Goal: Task Accomplishment & Management: Complete application form

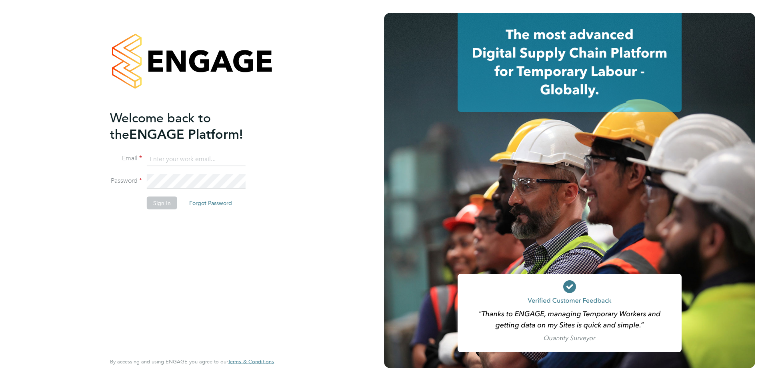
type input "[EMAIL_ADDRESS][DOMAIN_NAME]"
click at [164, 207] on button "Sign In" at bounding box center [162, 202] width 30 height 13
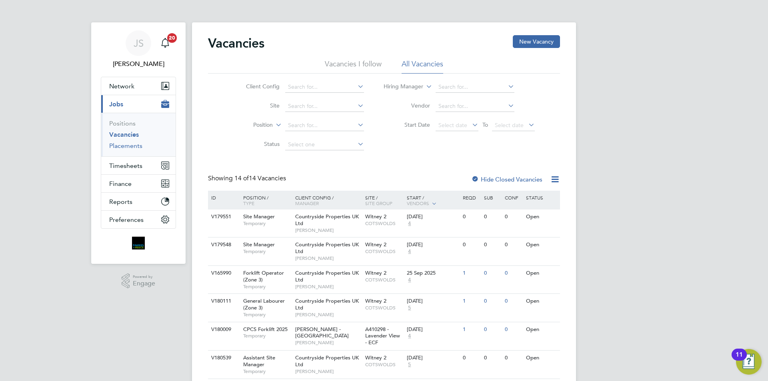
click at [136, 143] on link "Placements" at bounding box center [125, 146] width 33 height 8
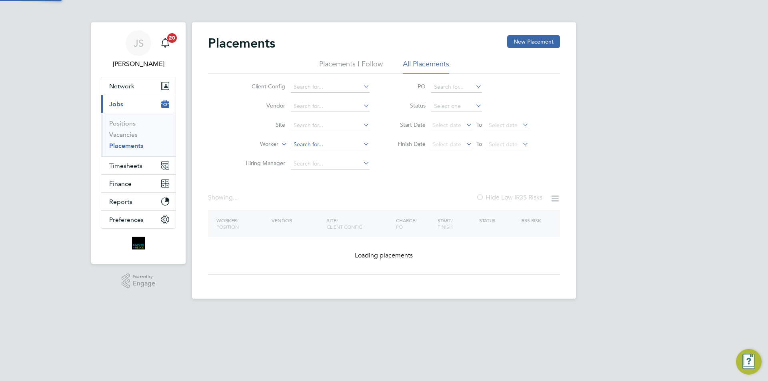
click at [315, 138] on li "Worker" at bounding box center [304, 144] width 150 height 19
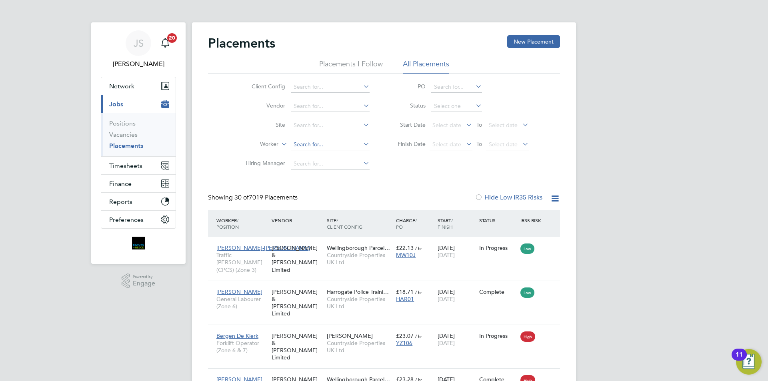
click at [314, 145] on input at bounding box center [330, 144] width 79 height 11
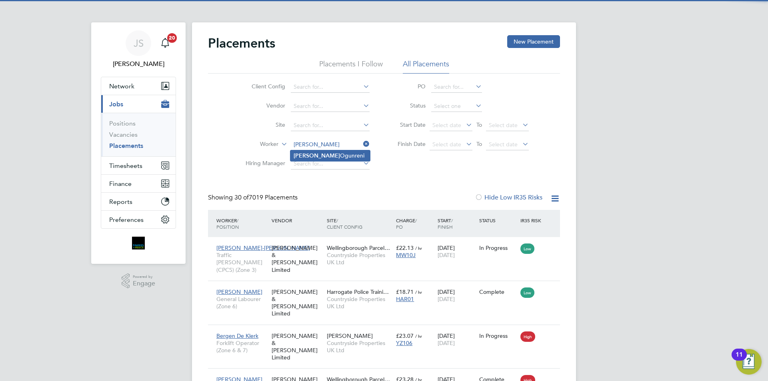
click at [319, 155] on li "Habeeb Ogunreni" at bounding box center [331, 155] width 80 height 11
type input "Habeeb Ogunreni"
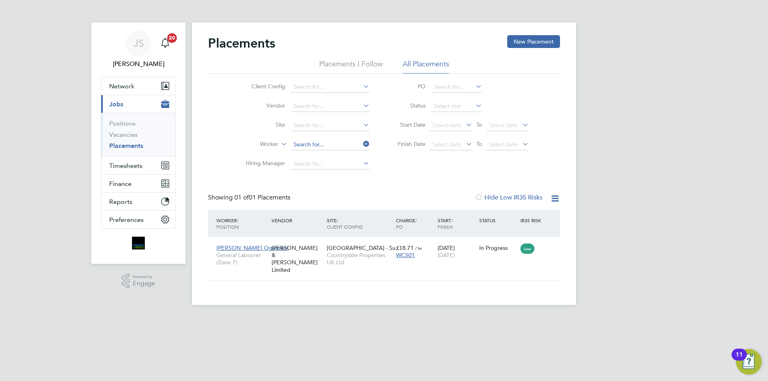
click at [350, 146] on input at bounding box center [330, 144] width 79 height 11
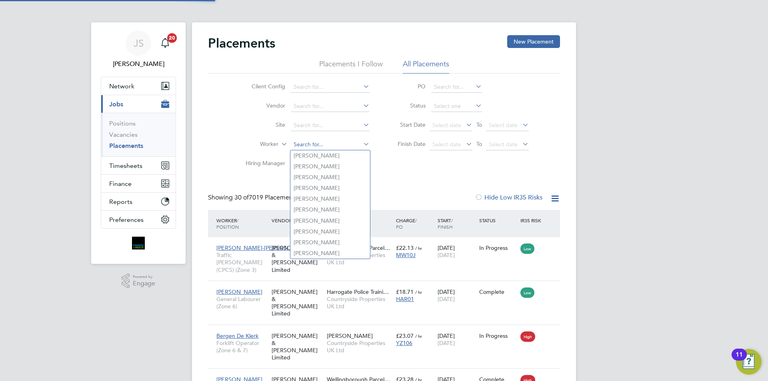
scroll to position [30, 70]
type input "a"
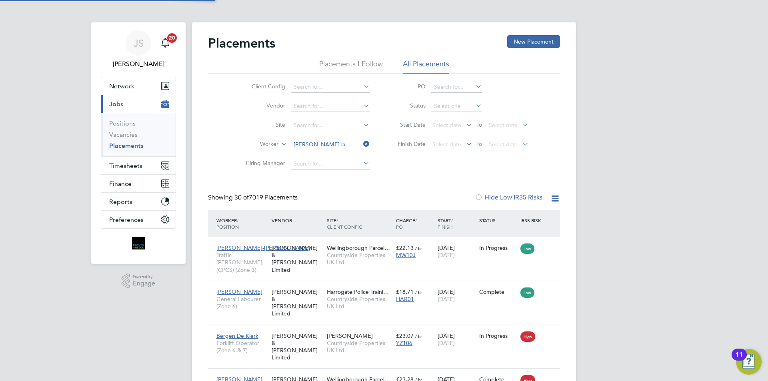
click at [331, 155] on li "Allen La wal" at bounding box center [331, 155] width 80 height 11
type input "Allen Lawal"
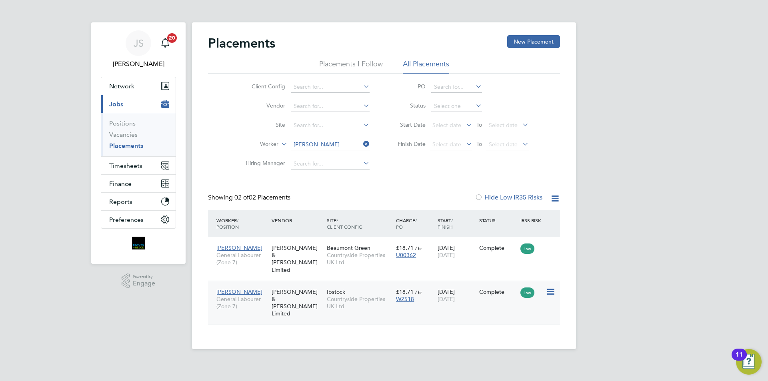
click at [313, 290] on div "Fawkes & Reece Limited" at bounding box center [297, 303] width 55 height 37
click at [130, 146] on link "Placements" at bounding box center [126, 146] width 34 height 8
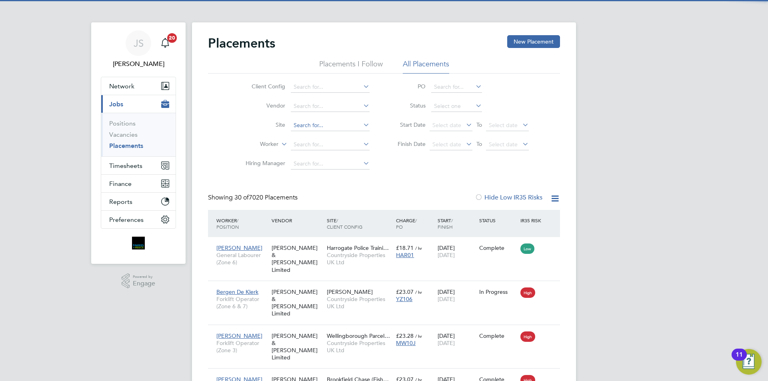
scroll to position [30, 70]
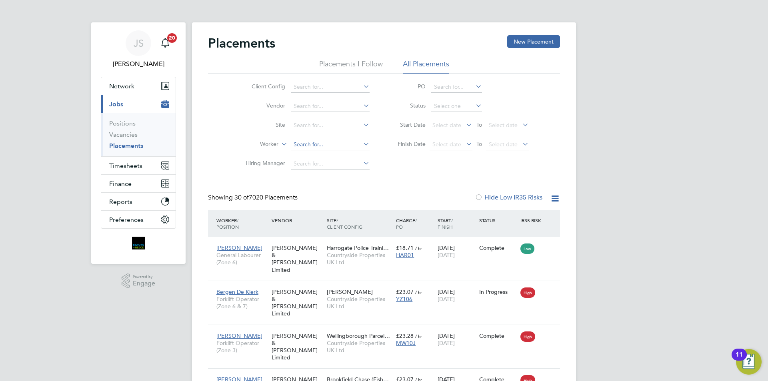
click at [297, 143] on input at bounding box center [330, 144] width 79 height 11
click at [313, 156] on li "Akee m Abiodun Ali" at bounding box center [331, 155] width 80 height 11
type input "Akeem Abiodun Ali"
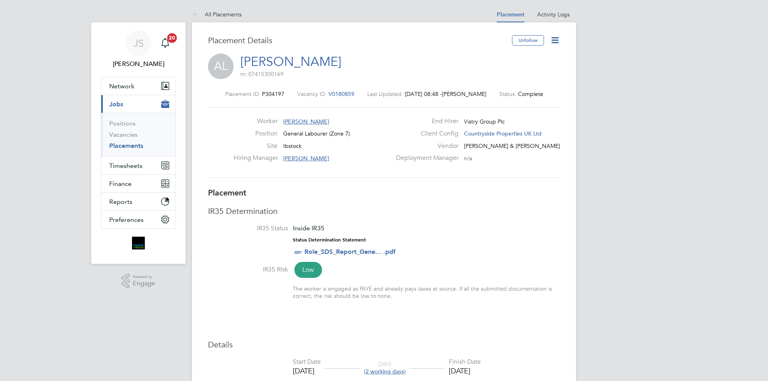
click at [345, 92] on span "V0180859" at bounding box center [342, 93] width 26 height 7
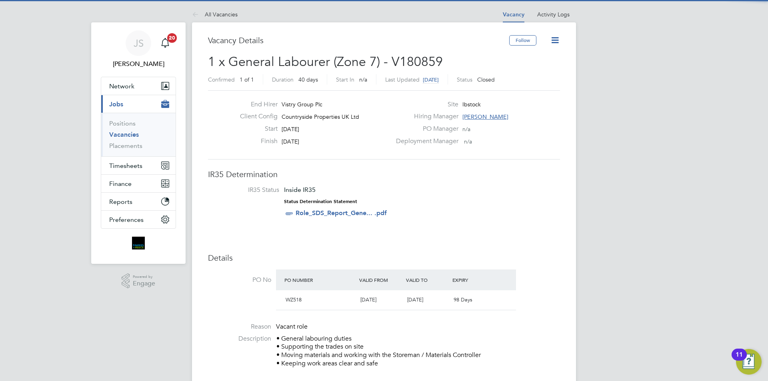
click at [556, 40] on icon at bounding box center [555, 40] width 10 height 10
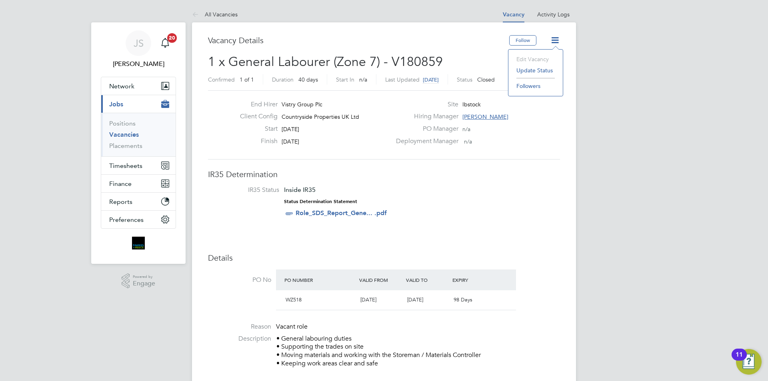
click at [536, 69] on li "Update Status" at bounding box center [536, 70] width 46 height 11
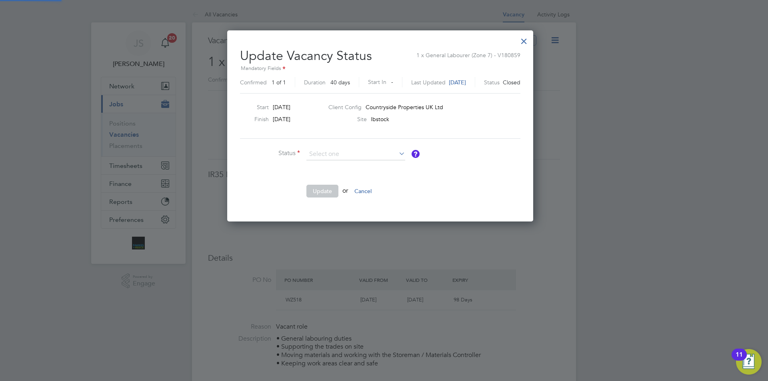
scroll to position [191, 314]
click at [342, 165] on li "Open" at bounding box center [356, 165] width 100 height 10
type input "Open"
click at [319, 196] on button "Update" at bounding box center [323, 191] width 32 height 13
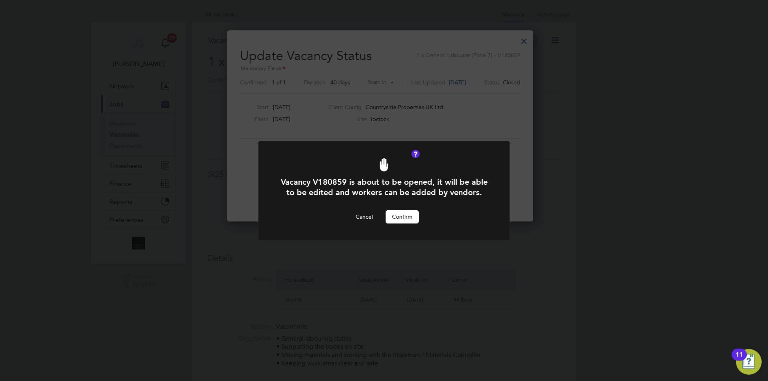
click at [395, 214] on button "Confirm" at bounding box center [402, 216] width 33 height 13
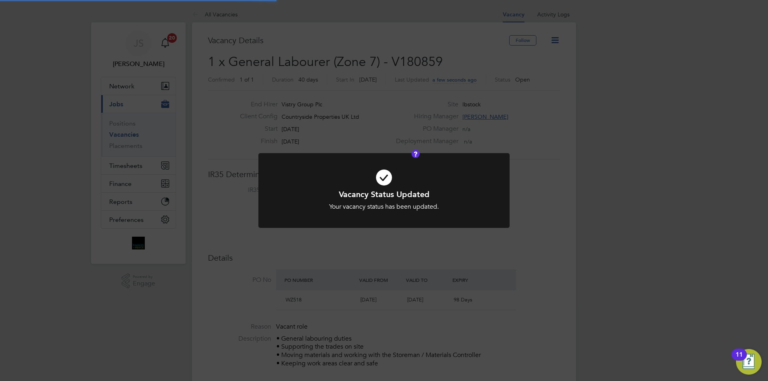
scroll to position [24, 56]
click at [294, 124] on div "Vacancy Status Updated Your vacancy status has been updated. Cancel Okay" at bounding box center [384, 190] width 768 height 381
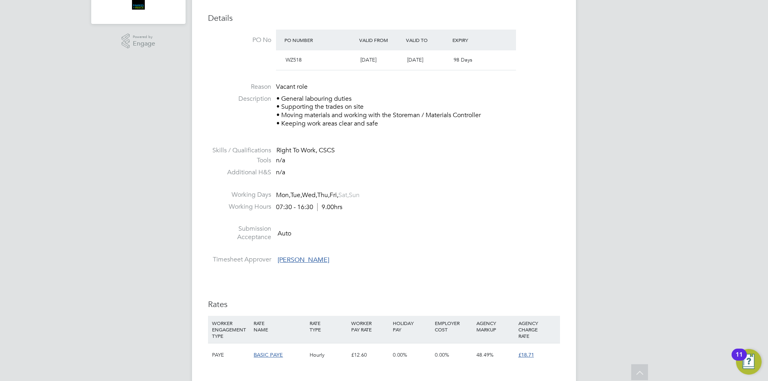
scroll to position [480, 0]
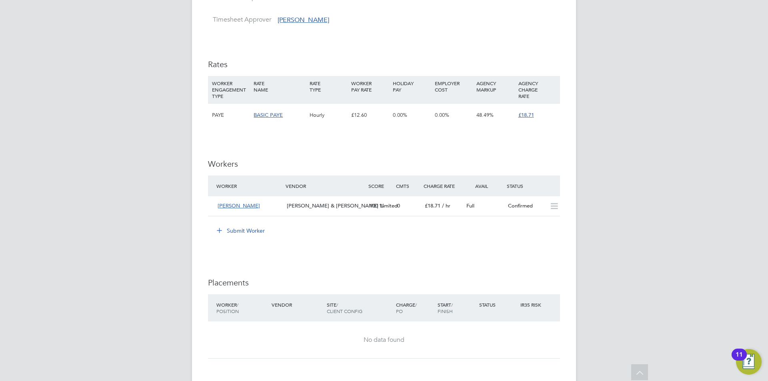
click at [247, 226] on button "Submit Worker" at bounding box center [241, 230] width 60 height 13
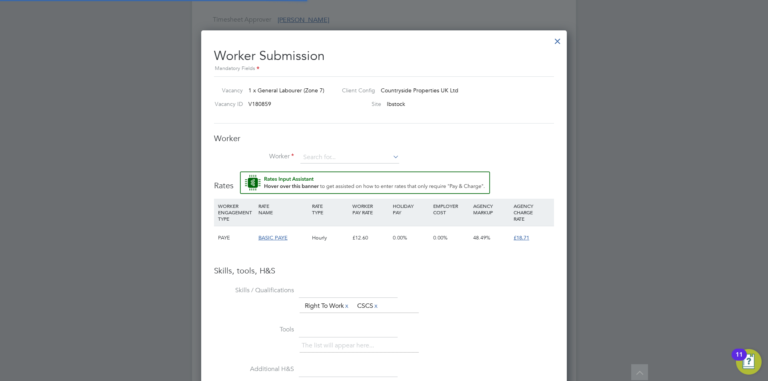
scroll to position [24, 54]
click at [329, 156] on input at bounding box center [350, 158] width 99 height 12
type input "connor sa"
click at [333, 181] on li "+ Add new" at bounding box center [352, 179] width 105 height 11
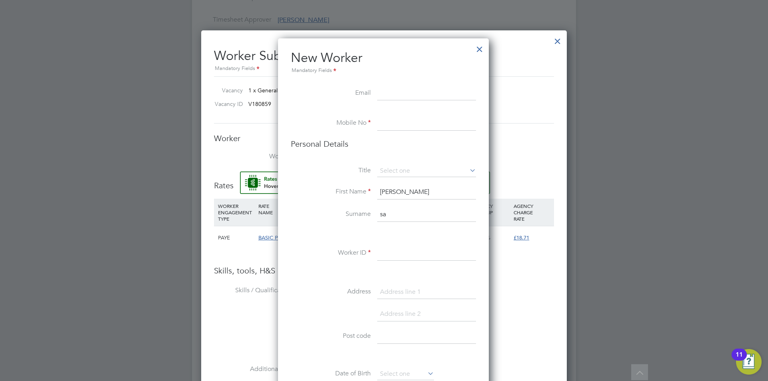
drag, startPoint x: 398, startPoint y: 100, endPoint x: 397, endPoint y: 95, distance: 5.7
click at [398, 100] on input at bounding box center [426, 93] width 99 height 14
paste input "saileconnor9@gmail.com"
type input "saileconnor9@gmail.com"
click at [405, 125] on input at bounding box center [426, 123] width 99 height 14
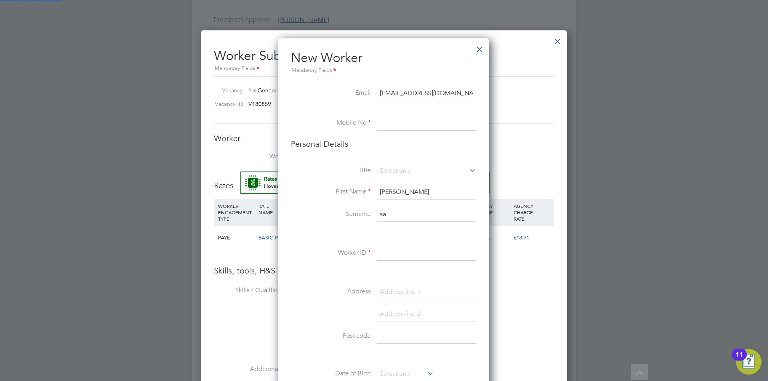
paste input "07783907970"
type input "07783907970"
click at [417, 173] on input at bounding box center [426, 171] width 99 height 12
click at [399, 186] on li "Mr" at bounding box center [427, 182] width 100 height 10
type input "Mr"
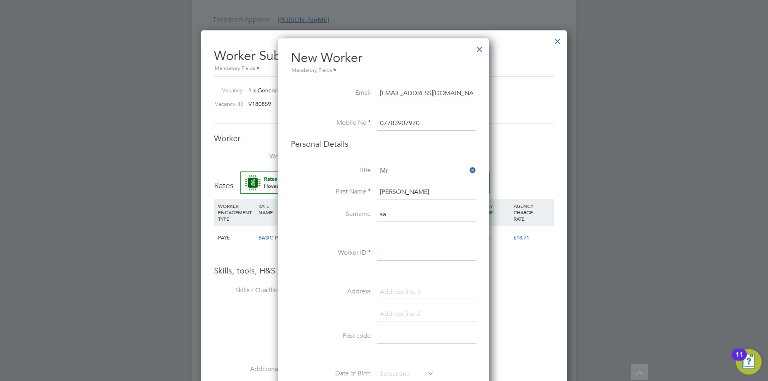
drag, startPoint x: 414, startPoint y: 188, endPoint x: 286, endPoint y: 195, distance: 127.8
click at [286, 195] on div "New Worker Mandatory Fields Email saileconnor9@gmail.com Mobile No 07783907970 …" at bounding box center [383, 376] width 211 height 676
type input "[PERSON_NAME]"
click at [397, 210] on input "sa" at bounding box center [426, 215] width 99 height 14
type input "s"
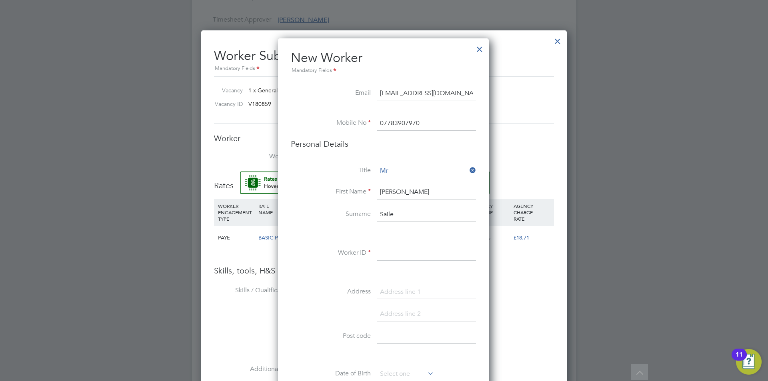
type input "Saile"
click at [397, 256] on input at bounding box center [426, 253] width 99 height 14
paste input "CAN-544763"
type input "CAN-544763"
click at [385, 293] on input at bounding box center [426, 292] width 99 height 14
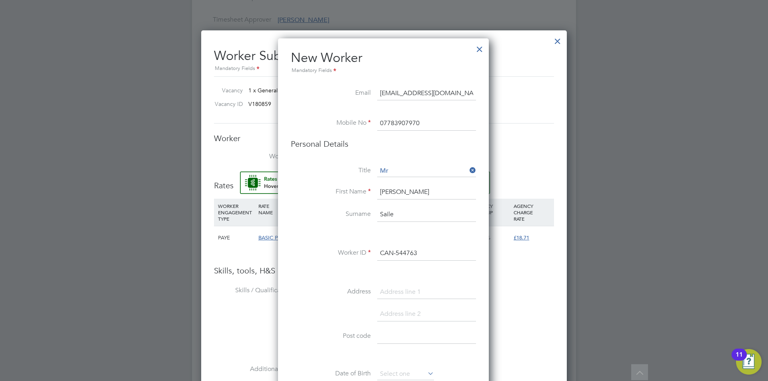
paste input "2 Churchfields"
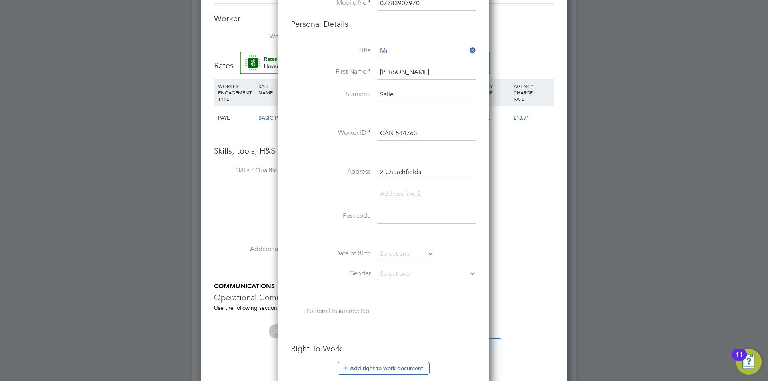
type input "2 Churchfields"
click at [387, 216] on input at bounding box center [426, 217] width 99 height 14
paste input "WA9 4GL"
type input "WA9 4GL"
click at [395, 253] on input at bounding box center [405, 254] width 57 height 12
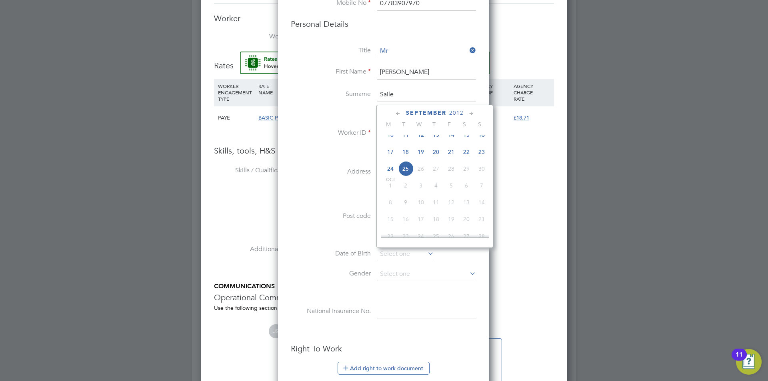
click at [441, 112] on span "September" at bounding box center [426, 113] width 40 height 7
click at [459, 112] on span "2025" at bounding box center [456, 113] width 14 height 7
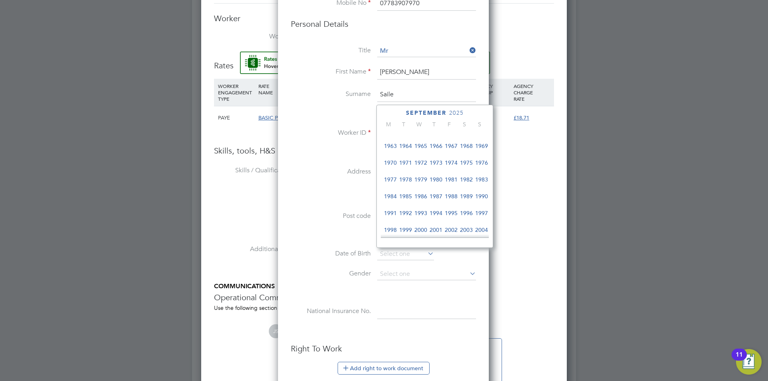
click at [419, 147] on span "1965" at bounding box center [420, 145] width 15 height 15
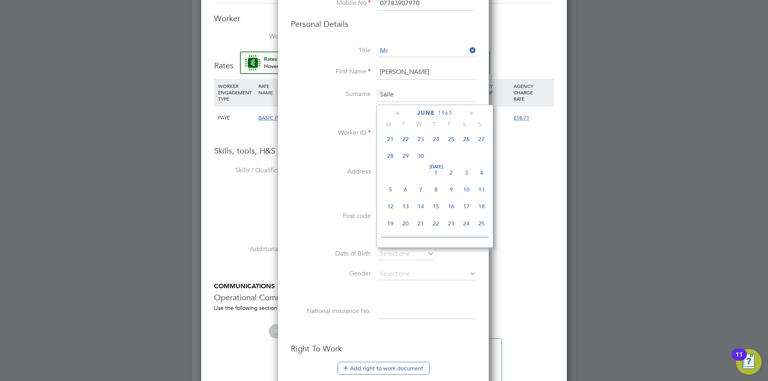
scroll to position [116, 0]
click at [391, 144] on span "7" at bounding box center [390, 145] width 15 height 15
type input "[DATE]"
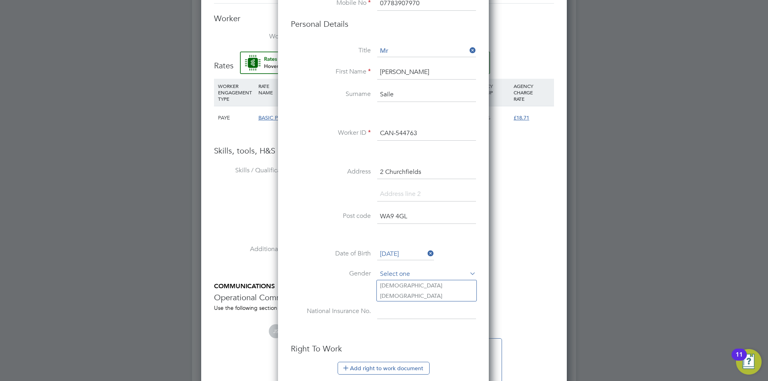
click at [402, 280] on input at bounding box center [426, 275] width 99 height 12
click at [395, 285] on li "Male" at bounding box center [427, 286] width 100 height 10
type input "Male"
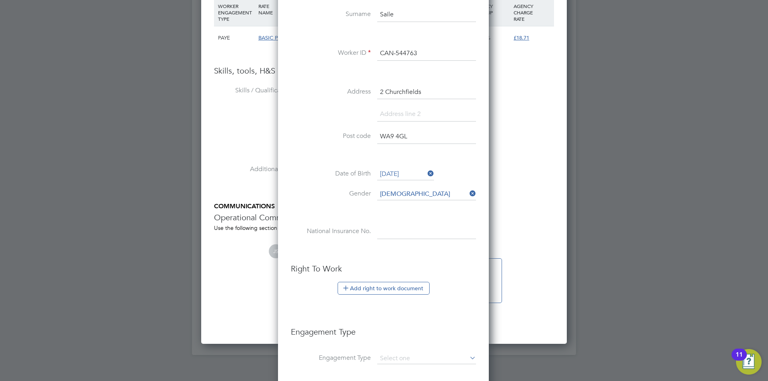
scroll to position [800, 0]
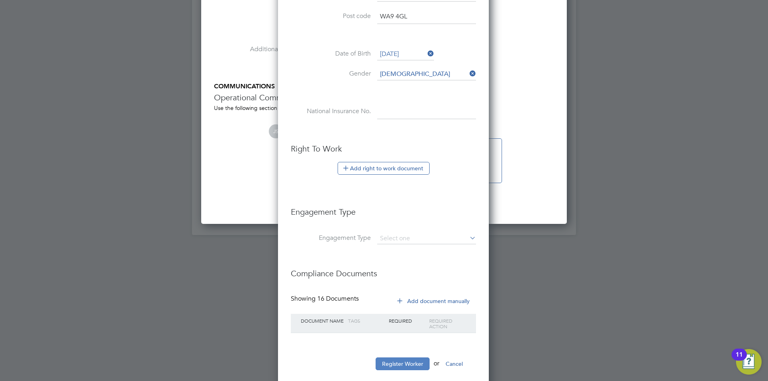
click at [401, 363] on button "Register Worker" at bounding box center [403, 364] width 54 height 13
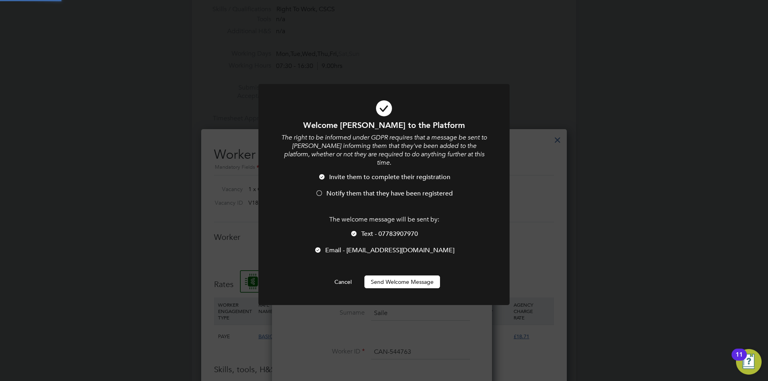
scroll to position [0, 0]
click at [401, 276] on button "Send Welcome Message" at bounding box center [403, 282] width 76 height 13
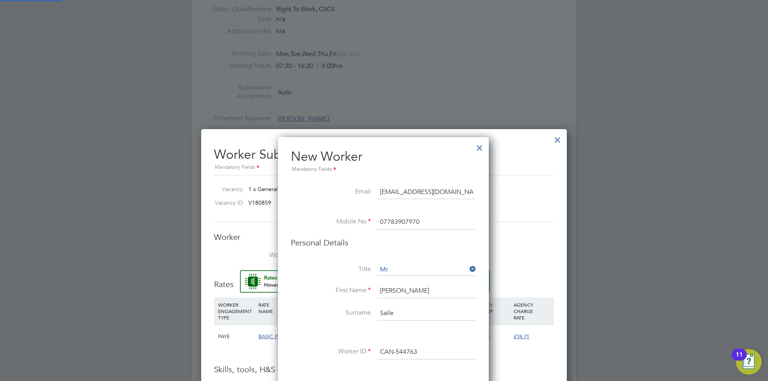
type input "Connor Saile (CAN-544763)"
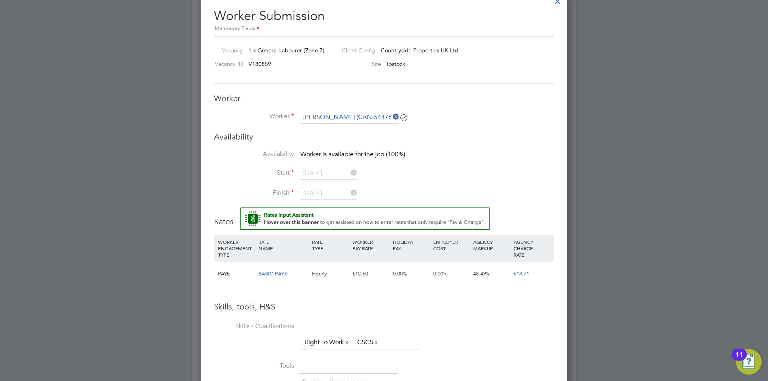
scroll to position [600, 0]
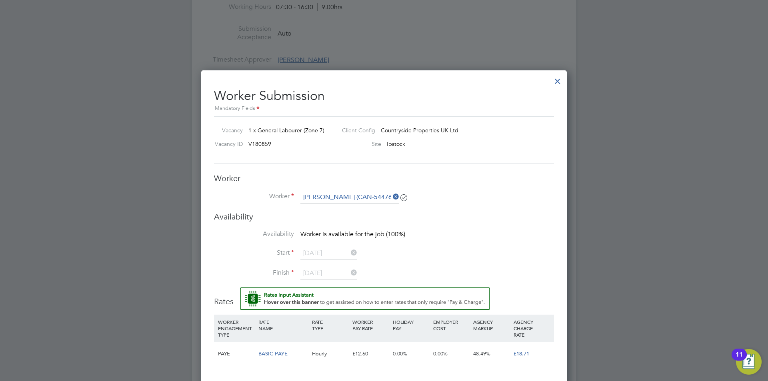
click at [554, 84] on div at bounding box center [558, 79] width 14 height 14
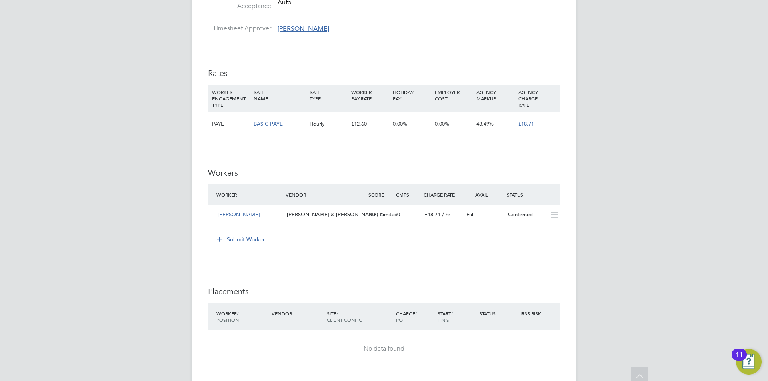
scroll to position [480, 0]
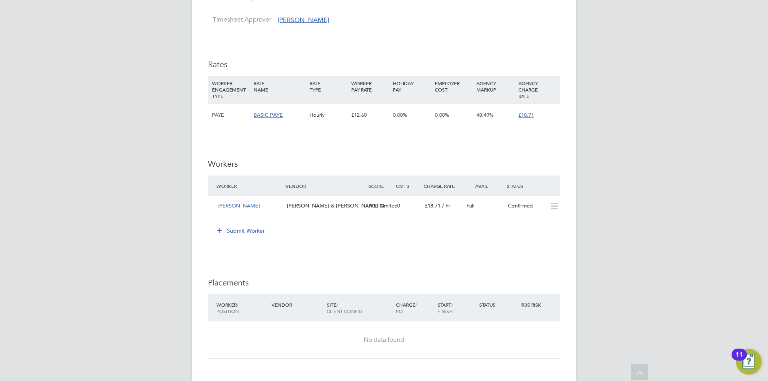
click at [246, 228] on button "Submit Worker" at bounding box center [241, 230] width 60 height 13
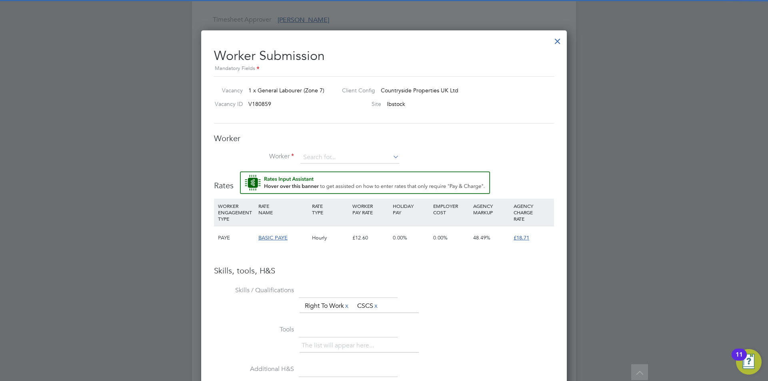
scroll to position [515, 366]
click at [335, 158] on input at bounding box center [350, 158] width 99 height 12
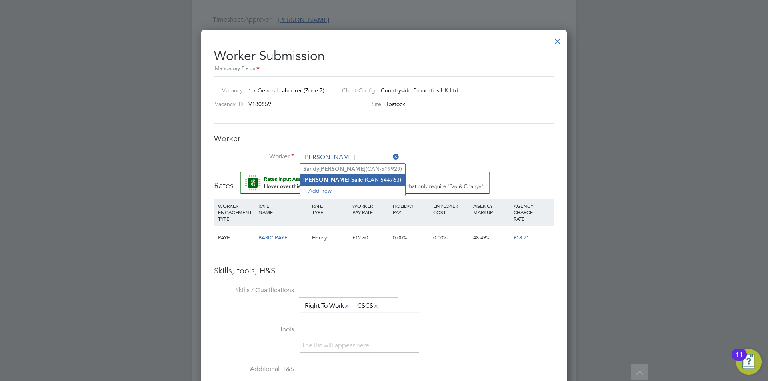
click at [338, 177] on li "Connor Sa ile (CAN-544763)" at bounding box center [352, 179] width 105 height 11
type input "Connor Saile (CAN-544763)"
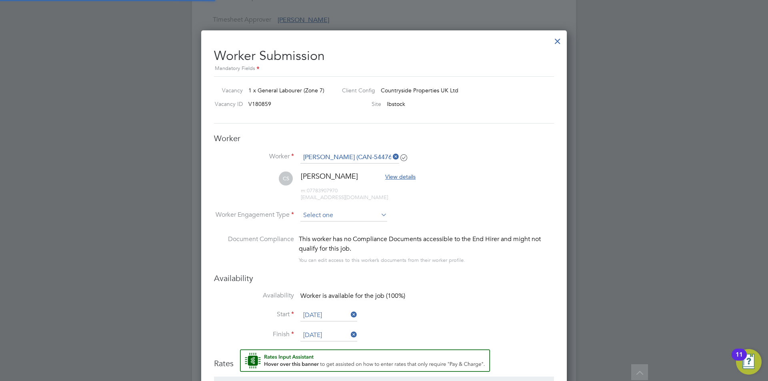
click at [338, 217] on input at bounding box center [344, 216] width 87 height 12
click at [322, 236] on li "PAYE" at bounding box center [344, 237] width 88 height 10
type input "PAYE"
click at [340, 315] on input "22 Sep 2025" at bounding box center [329, 316] width 57 height 12
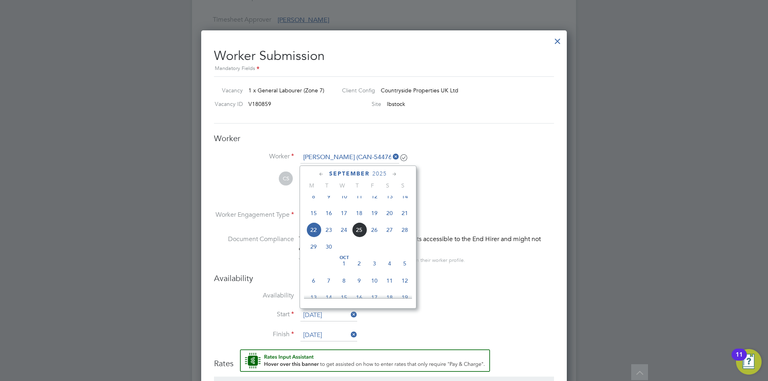
click at [343, 236] on span "24" at bounding box center [344, 229] width 15 height 15
type input "24 Sep 2025"
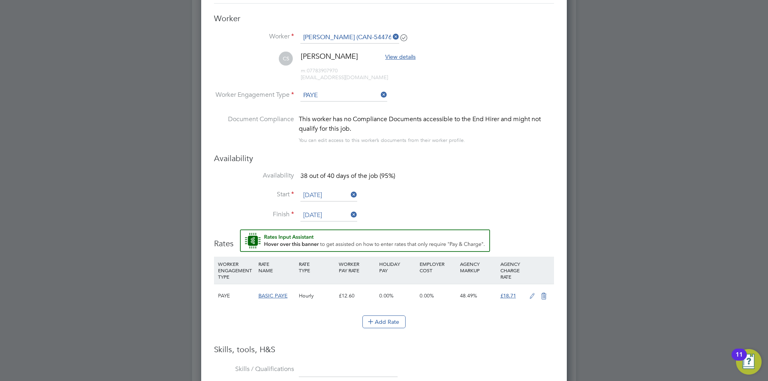
click at [535, 297] on icon at bounding box center [532, 296] width 10 height 6
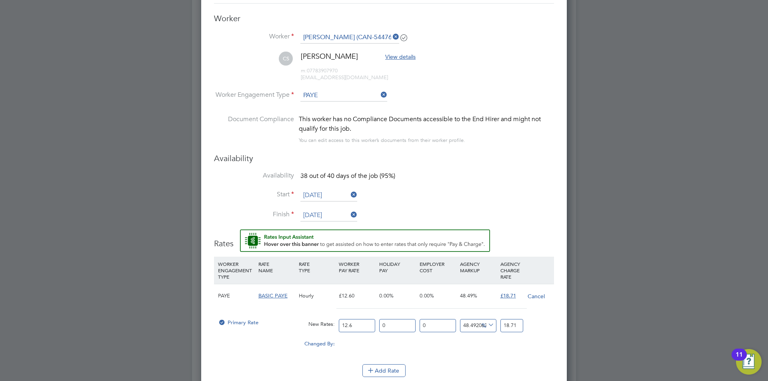
drag, startPoint x: 359, startPoint y: 324, endPoint x: 291, endPoint y: 327, distance: 68.1
click at [291, 327] on div "Primary Rate New Rates: 12.6 0 n/a 0 n/a 48.492063492063494 0 % 18.71" at bounding box center [384, 325] width 340 height 21
type input "1"
type input "1.484920634920635"
type input "16"
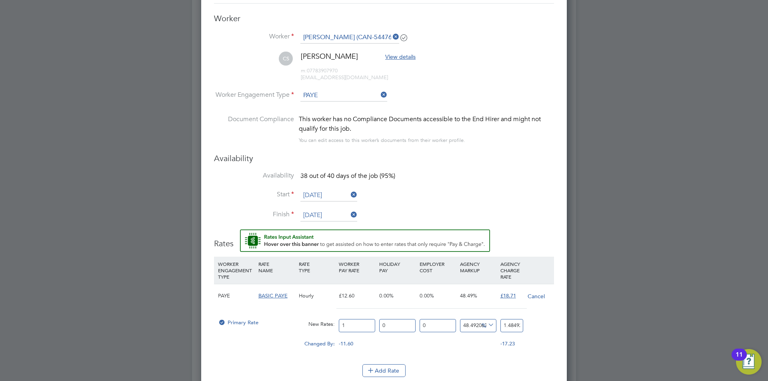
type input "23.75873015873016"
type input "16.4"
type input "24.352698412698413"
type input "16.45"
type input "24.426944444444445"
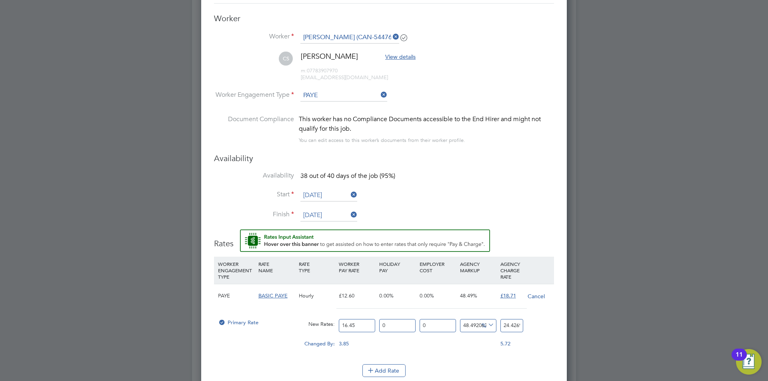
type input "16.45"
drag, startPoint x: 503, startPoint y: 328, endPoint x: 545, endPoint y: 324, distance: 41.5
click at [544, 324] on div "Primary Rate New Rates: 16.45 0 n/a 0 n/a 48.492063492063494 7.976944444444445 …" at bounding box center [384, 325] width 340 height 21
type input "-93.9209726443769"
type input "1"
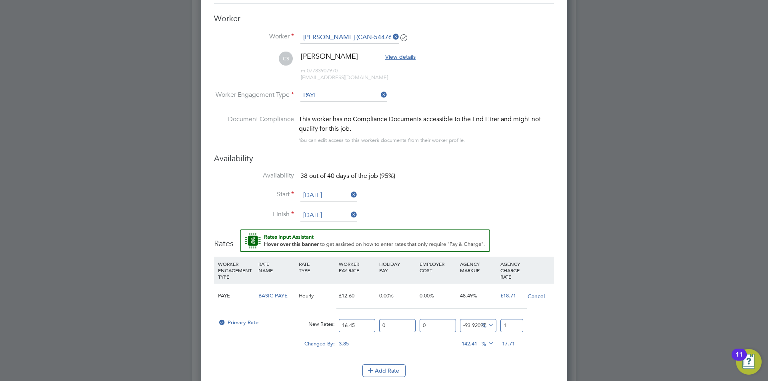
type input "9.422492401215806"
type input "18"
type input "13.677811550151976"
type input "18.7"
type input "13.738601823708207"
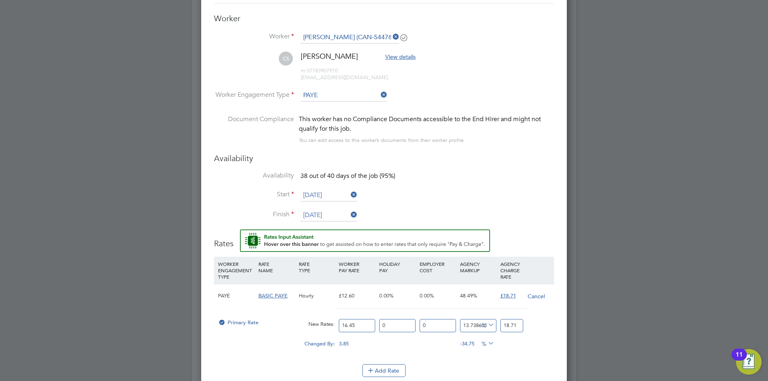
type input "18.71"
click at [527, 352] on div "Changed By: 3.85 0.00 0.00 -34.75 -3.85 % 0.00" at bounding box center [384, 347] width 340 height 20
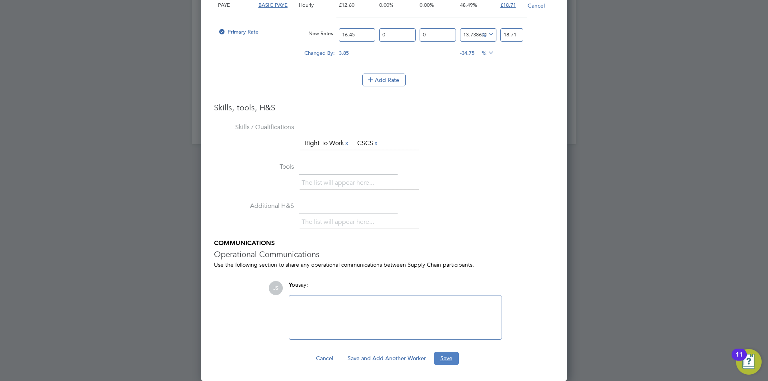
click at [452, 362] on button "Save" at bounding box center [446, 358] width 25 height 13
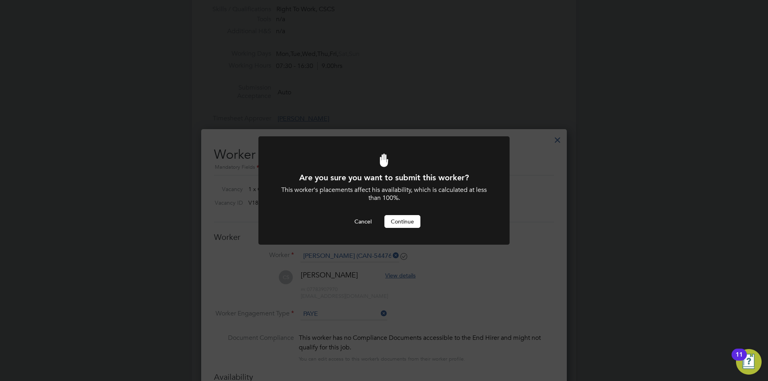
click at [402, 220] on button "Continue" at bounding box center [403, 221] width 36 height 13
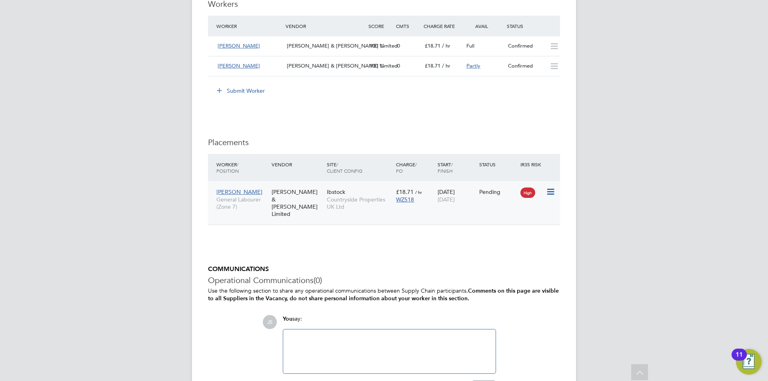
click at [549, 192] on icon at bounding box center [550, 192] width 8 height 10
click at [508, 242] on li "Start" at bounding box center [526, 241] width 57 height 11
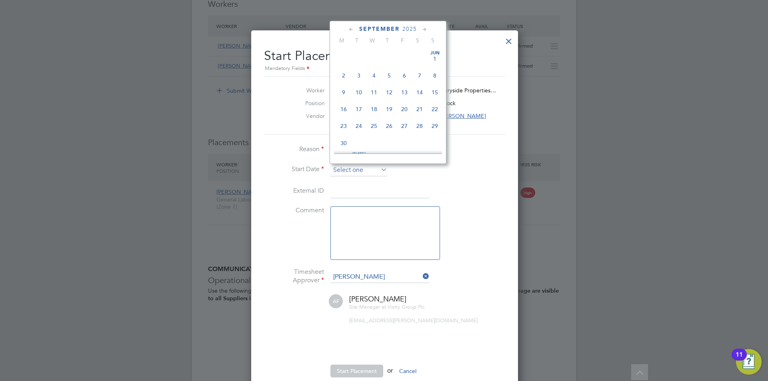
click at [353, 171] on input at bounding box center [359, 170] width 57 height 12
click at [377, 90] on span "24" at bounding box center [374, 84] width 15 height 15
type input "24 Sep 2025"
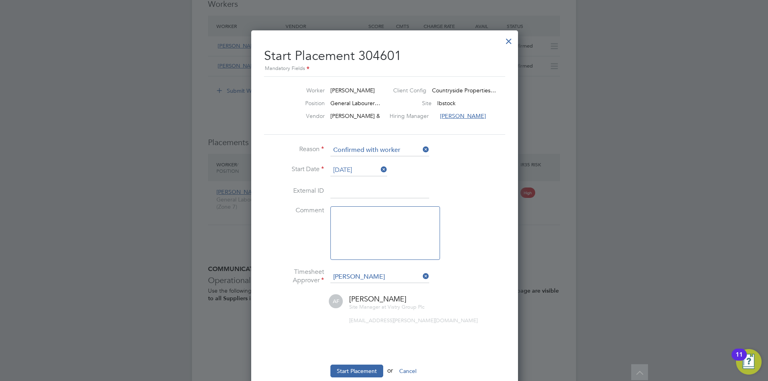
click at [381, 218] on textarea at bounding box center [386, 233] width 110 height 54
type textarea "checked in on site"
click at [382, 282] on input at bounding box center [380, 277] width 99 height 12
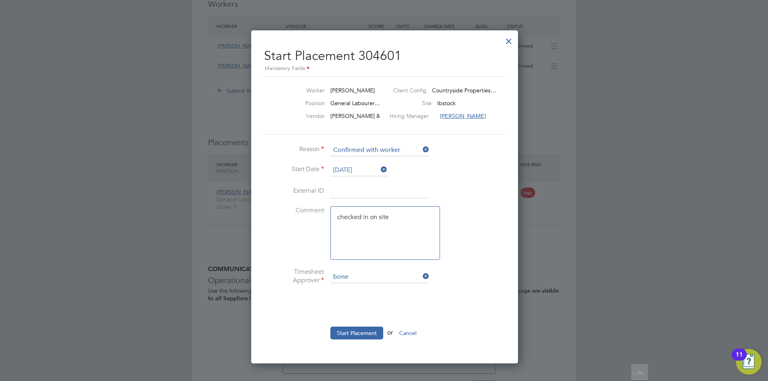
click at [369, 288] on li "Mark Bone llo" at bounding box center [380, 288] width 100 height 11
type input "Mark Bonello"
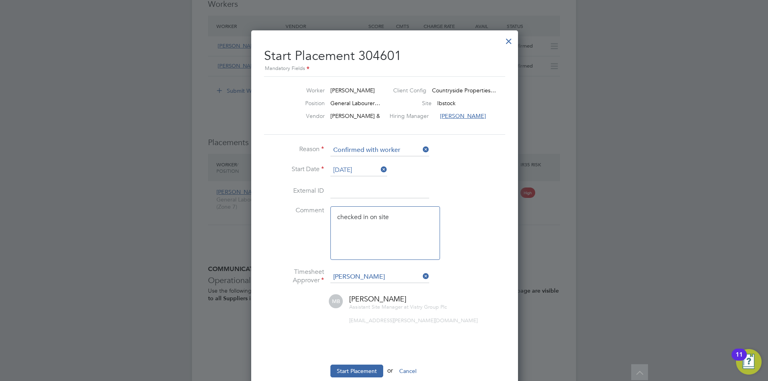
drag, startPoint x: 352, startPoint y: 371, endPoint x: 363, endPoint y: 365, distance: 12.6
click at [353, 371] on button "Start Placement" at bounding box center [357, 371] width 53 height 13
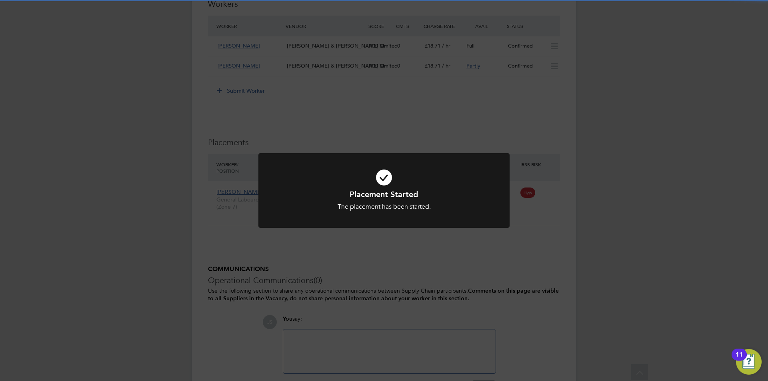
click at [462, 256] on div "Placement Started The placement has been started. Cancel Okay" at bounding box center [384, 190] width 768 height 381
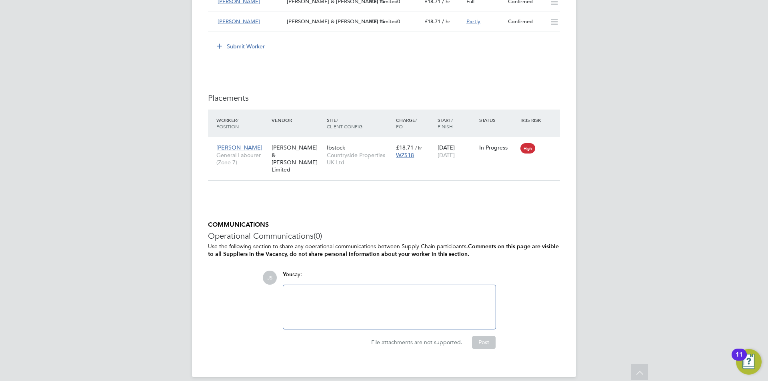
click at [341, 285] on div at bounding box center [389, 307] width 212 height 44
click at [338, 294] on div at bounding box center [389, 307] width 203 height 34
click at [355, 290] on div "Reopened as agreed witH QS" at bounding box center [389, 307] width 203 height 34
click at [387, 290] on div "Reopened as agreed with QS" at bounding box center [389, 307] width 203 height 34
click at [487, 336] on button "Post" at bounding box center [484, 342] width 24 height 13
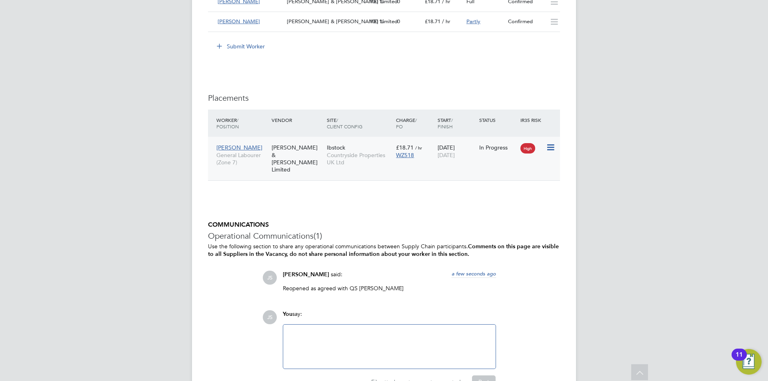
click at [239, 144] on span "Connor Saile" at bounding box center [239, 147] width 46 height 7
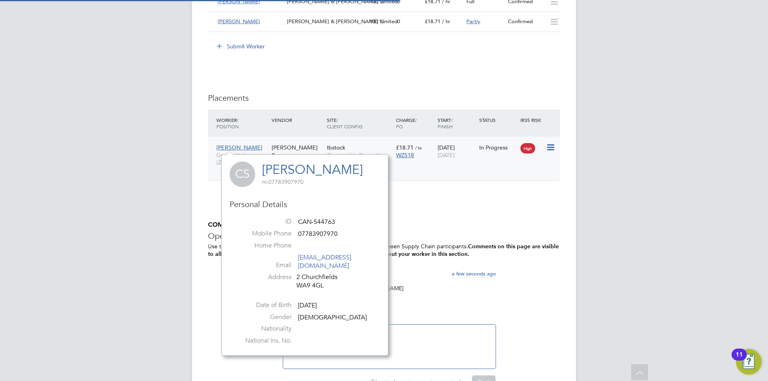
scroll to position [193, 167]
click at [284, 167] on link "Connor Saile" at bounding box center [312, 170] width 101 height 16
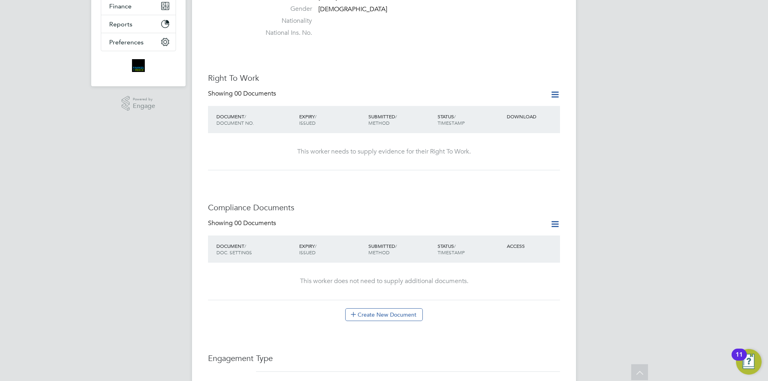
scroll to position [400, 0]
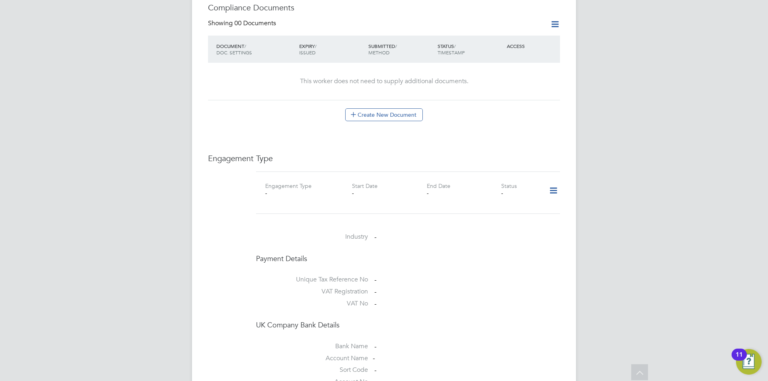
click at [555, 183] on icon at bounding box center [554, 191] width 14 height 18
click at [497, 217] on li "Add Engagement Type" at bounding box center [512, 217] width 91 height 11
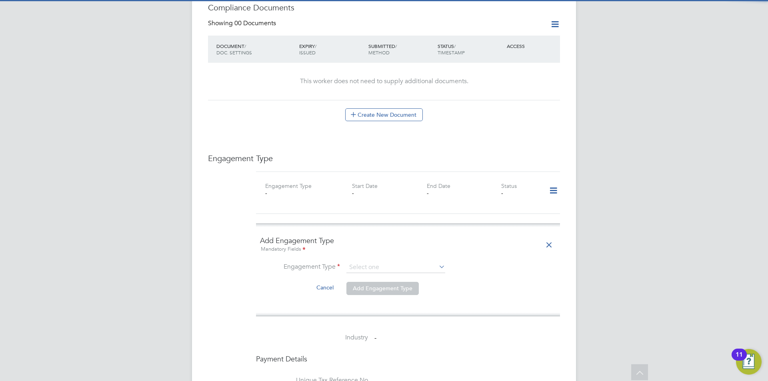
click at [355, 254] on ng-form "Add Engagement Type Mandatory Fields Engagement Type Cancel Add Engagement Type" at bounding box center [408, 270] width 296 height 68
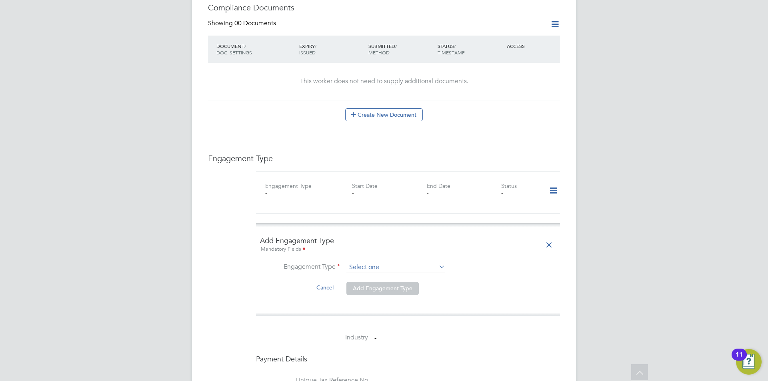
click at [358, 265] on div "All Workers Worker Payment History Tasks Activity Logs Worker Payment History T…" at bounding box center [384, 149] width 384 height 1086
click at [369, 304] on li "Umbrella" at bounding box center [396, 306] width 100 height 12
type input "Umbrella"
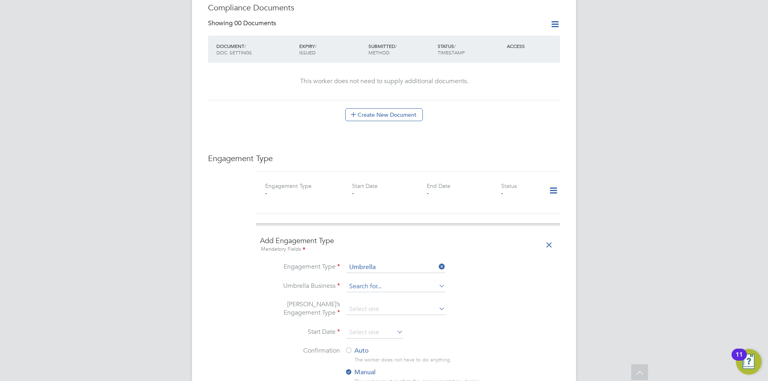
click at [367, 281] on input at bounding box center [396, 286] width 99 height 11
click at [369, 286] on li "Omn ia Outsourcing Limited" at bounding box center [396, 291] width 100 height 12
type input "Omnia Outsourcing Limited"
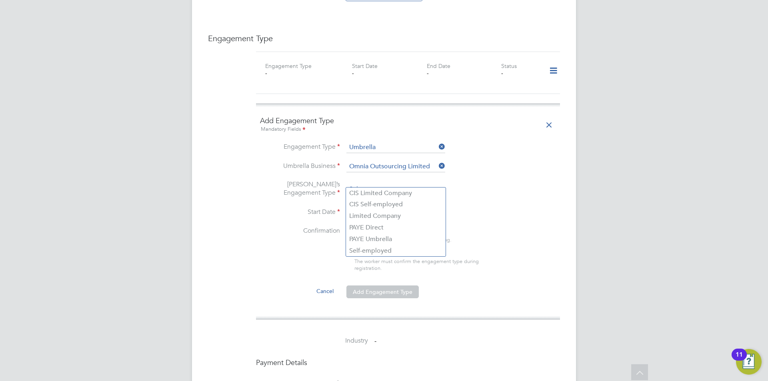
click at [387, 184] on input at bounding box center [396, 189] width 99 height 11
click at [368, 236] on li "PAYE Umbrella" at bounding box center [396, 240] width 100 height 12
type input "PAYE Umbrella"
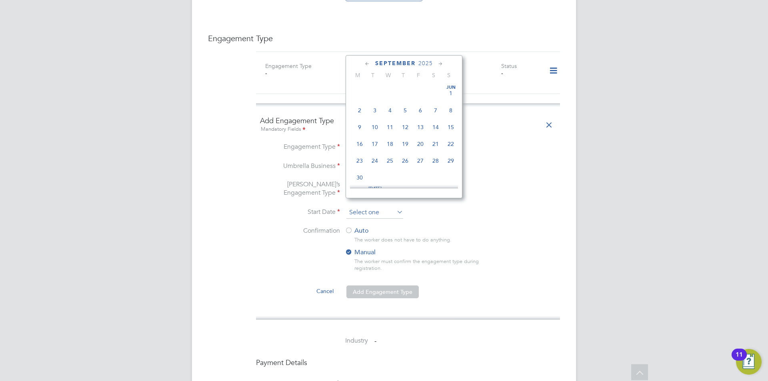
click at [363, 207] on input at bounding box center [375, 213] width 57 height 12
click at [390, 125] on span "24" at bounding box center [390, 119] width 15 height 15
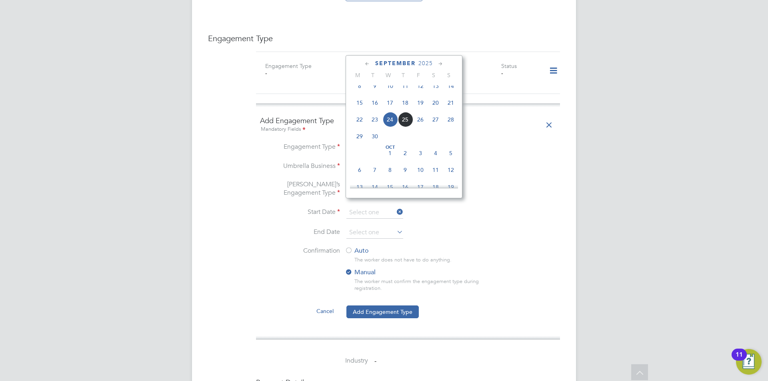
type input "24 Sep 2025"
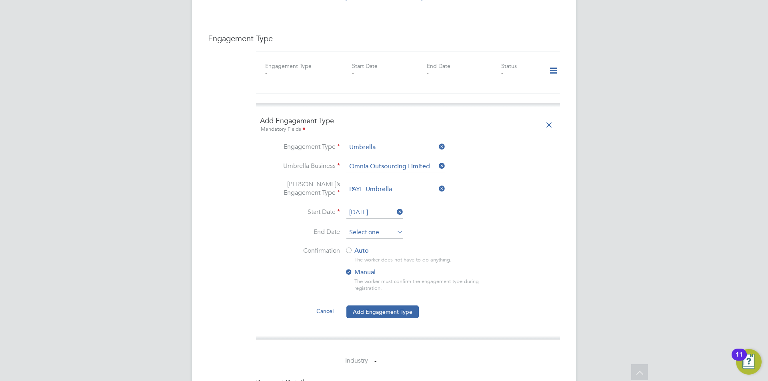
click at [373, 227] on input at bounding box center [375, 233] width 57 height 12
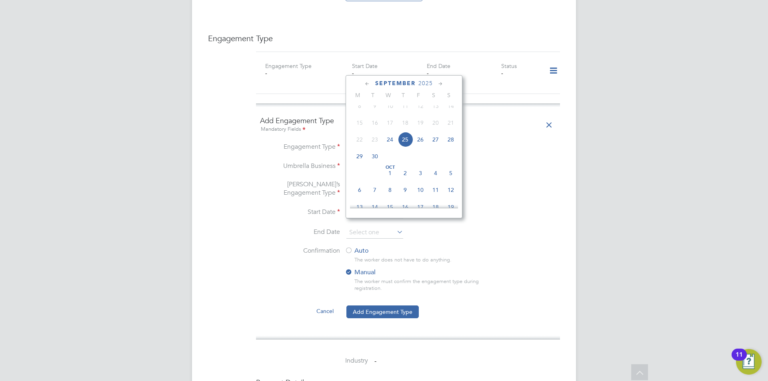
click at [439, 83] on icon at bounding box center [441, 84] width 8 height 9
click at [440, 83] on icon at bounding box center [441, 84] width 8 height 9
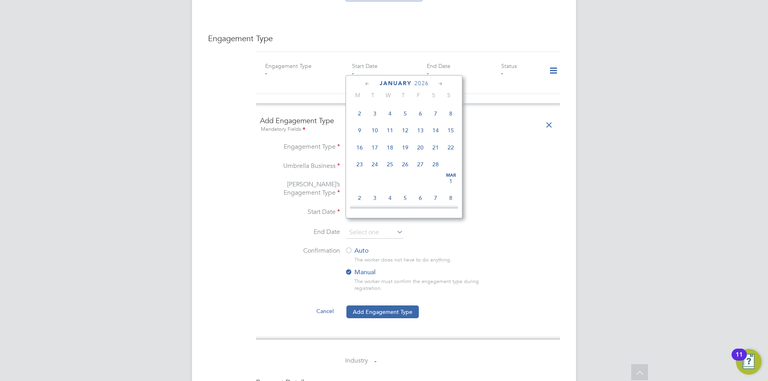
click at [440, 83] on icon at bounding box center [441, 84] width 8 height 9
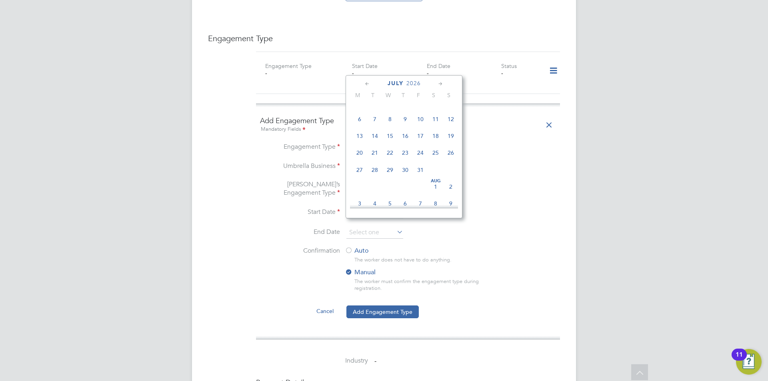
click at [440, 83] on icon at bounding box center [441, 84] width 8 height 9
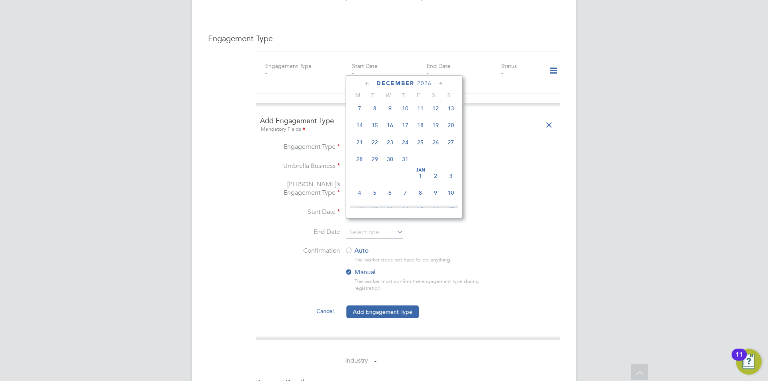
click at [440, 83] on icon at bounding box center [441, 84] width 8 height 9
click at [434, 163] on span "27" at bounding box center [435, 155] width 15 height 15
type input "27 Feb 2027"
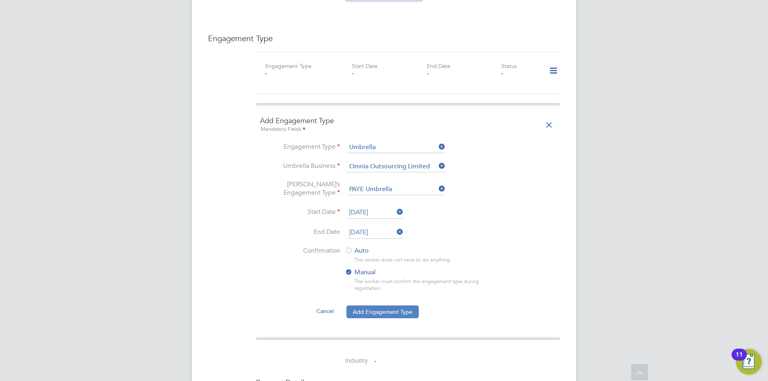
click at [371, 306] on button "Add Engagement Type" at bounding box center [383, 312] width 72 height 13
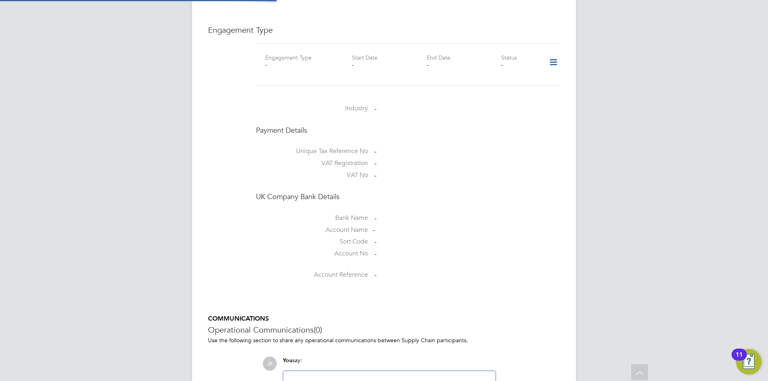
scroll to position [520, 0]
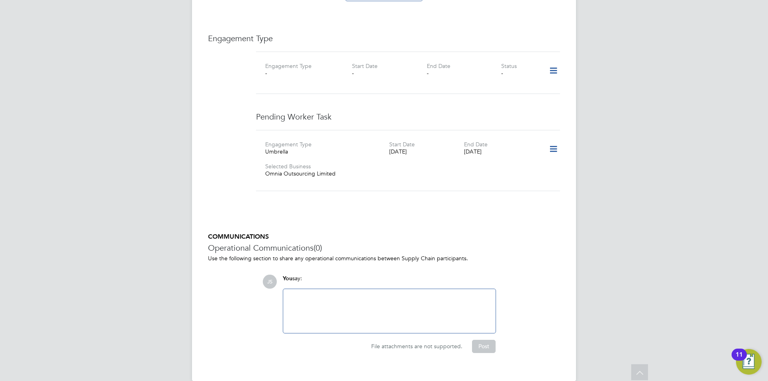
click at [553, 140] on icon at bounding box center [554, 149] width 14 height 18
click at [541, 186] on li "Confirm" at bounding box center [542, 186] width 30 height 11
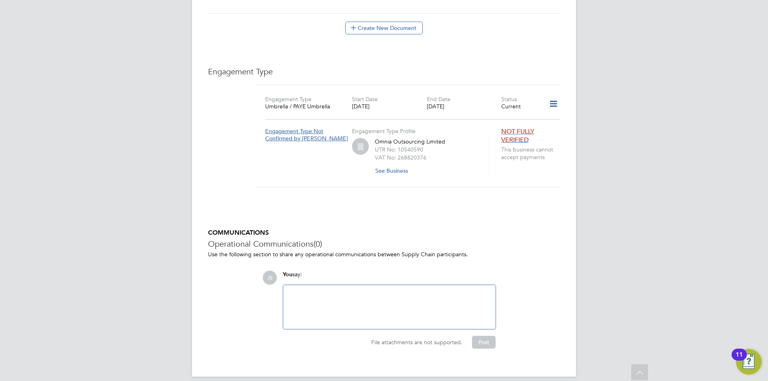
scroll to position [287, 0]
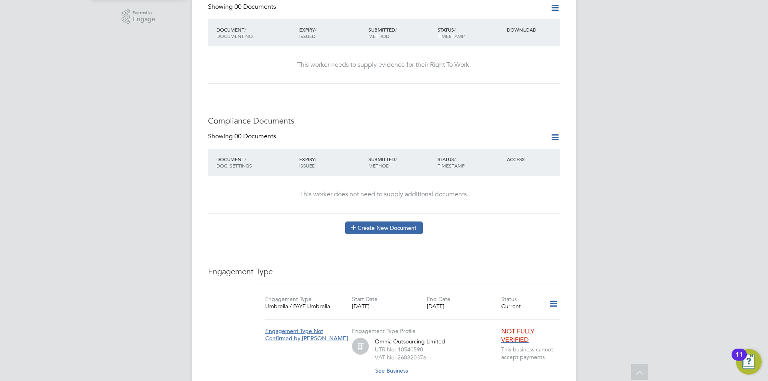
click at [397, 222] on button "Create New Document" at bounding box center [384, 228] width 78 height 13
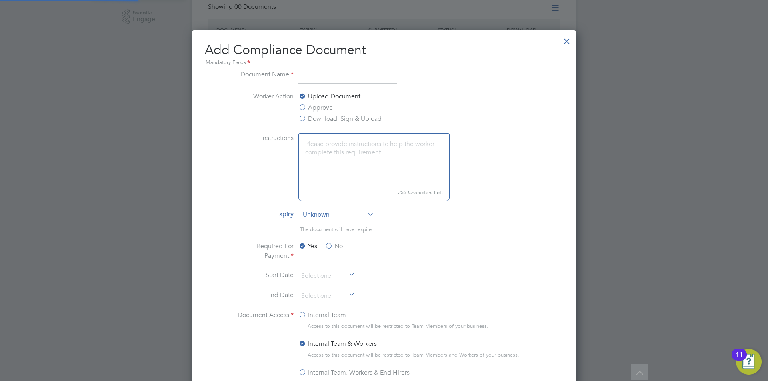
scroll to position [420, 385]
click at [322, 73] on input at bounding box center [348, 77] width 99 height 14
type input "cscs"
click at [318, 111] on label "Approve" at bounding box center [316, 108] width 34 height 10
click at [0, 0] on input "Approve" at bounding box center [0, 0] width 0 height 0
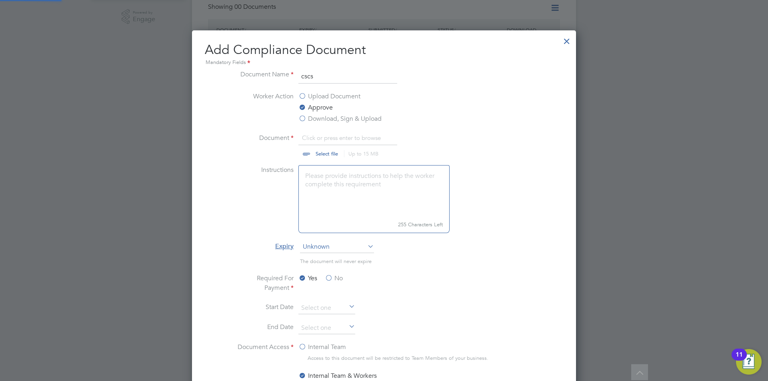
scroll to position [12, 99]
click at [321, 140] on input "file" at bounding box center [335, 145] width 126 height 24
type input "C:\fakepath\cscs card.jpg"
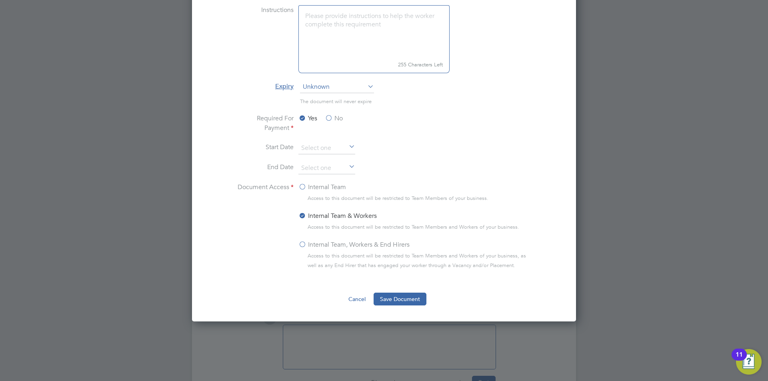
click at [408, 293] on ng-form "Document Name cscs Worker Action Upload Document Approve Download, Sign & Uploa…" at bounding box center [384, 108] width 359 height 397
click at [411, 300] on button "Save Document" at bounding box center [400, 299] width 53 height 13
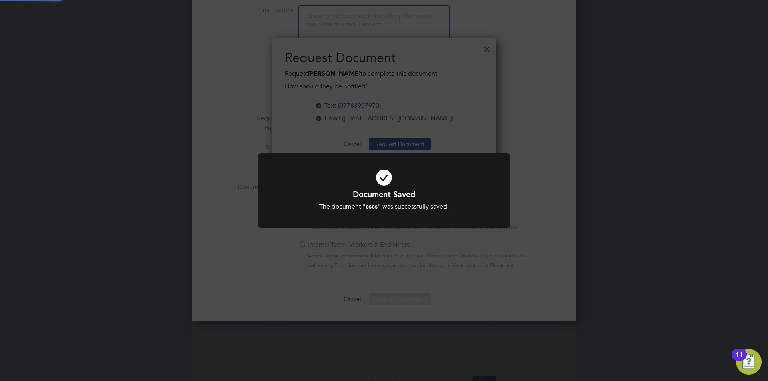
scroll to position [128, 224]
click at [411, 259] on div "Document Saved The document " cscs " was successfully saved. Cancel Okay" at bounding box center [384, 190] width 768 height 381
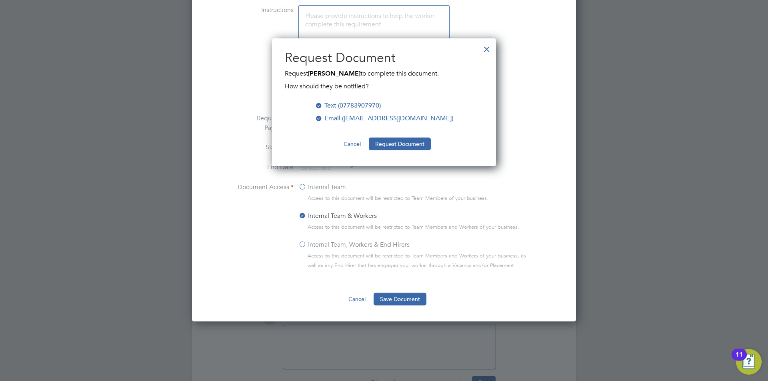
click at [348, 140] on button "Cancel" at bounding box center [352, 144] width 30 height 13
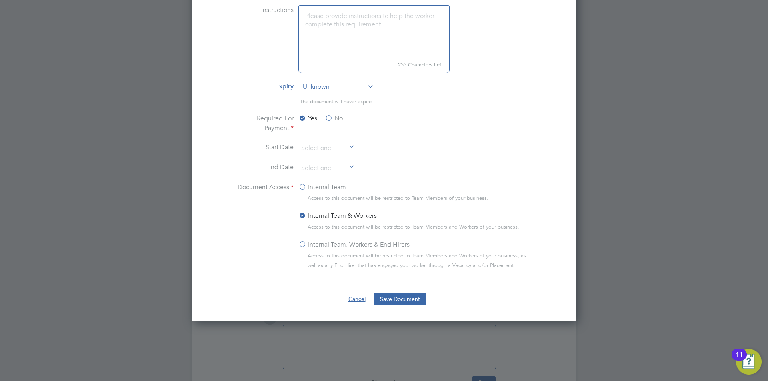
click at [361, 301] on button "Cancel" at bounding box center [357, 299] width 30 height 13
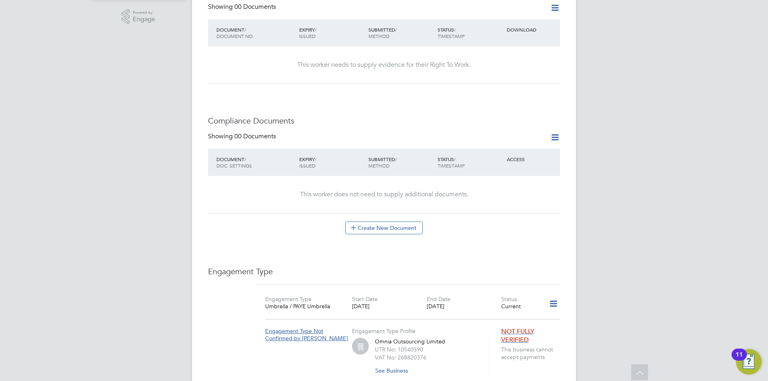
scroll to position [127, 0]
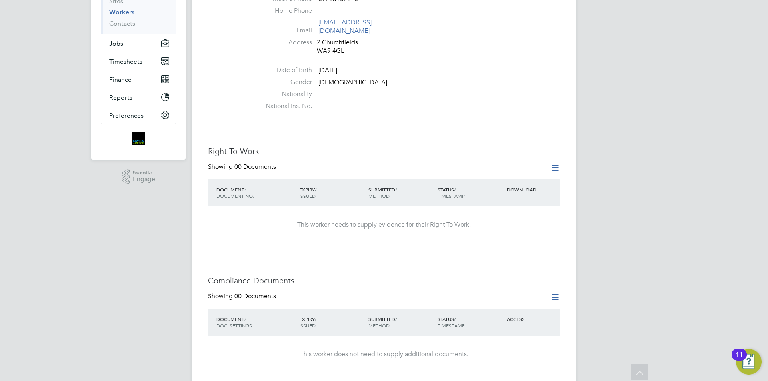
click at [559, 163] on icon at bounding box center [555, 168] width 10 height 10
click at [489, 180] on li "Add Right To Work Document" at bounding box center [511, 178] width 96 height 11
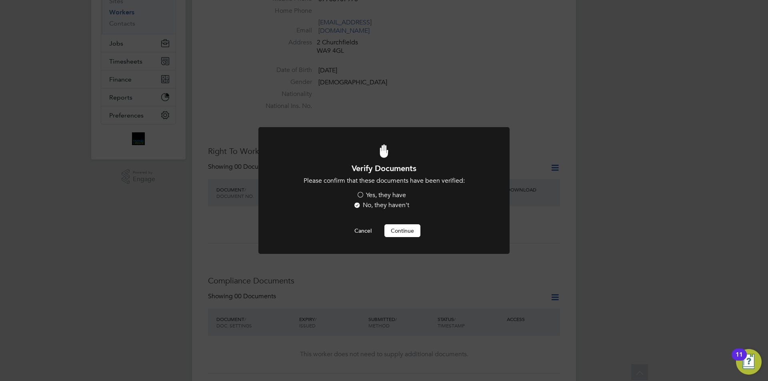
click at [380, 196] on label "Yes, they have" at bounding box center [382, 195] width 50 height 8
click at [0, 0] on input "Yes, they have" at bounding box center [0, 0] width 0 height 0
click at [400, 233] on button "Continue" at bounding box center [403, 230] width 36 height 13
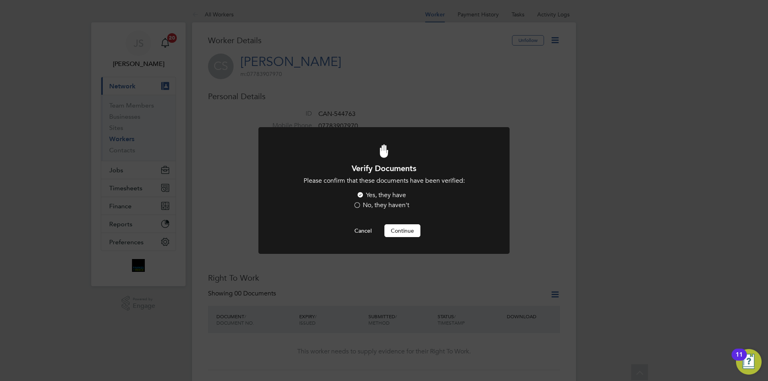
scroll to position [127, 0]
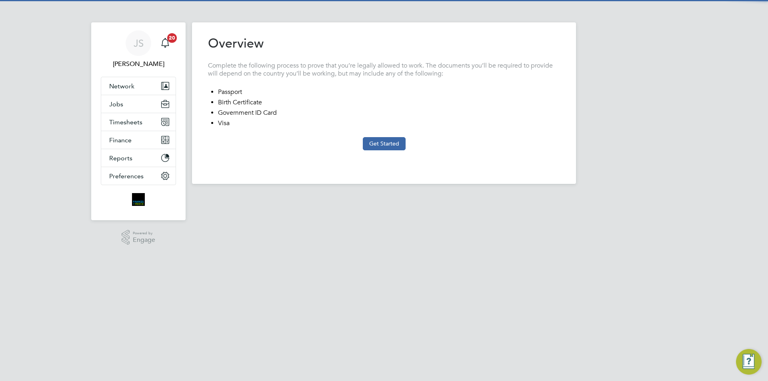
click at [381, 143] on button "Get Started" at bounding box center [384, 143] width 43 height 13
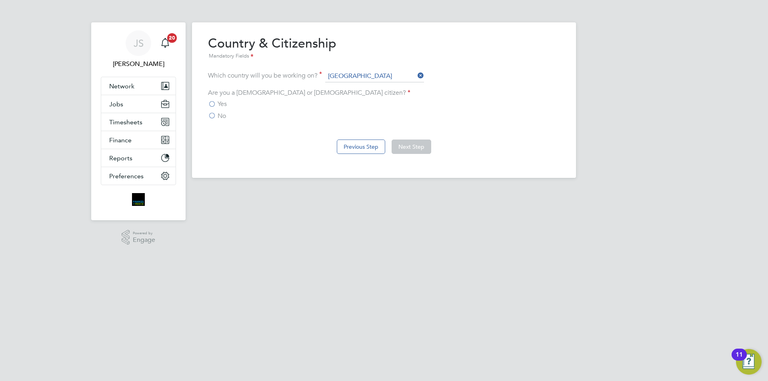
click at [225, 105] on span "Yes" at bounding box center [222, 104] width 9 height 8
click at [0, 0] on input "Yes" at bounding box center [0, 0] width 0 height 0
click at [407, 142] on button "Next Step" at bounding box center [412, 147] width 40 height 14
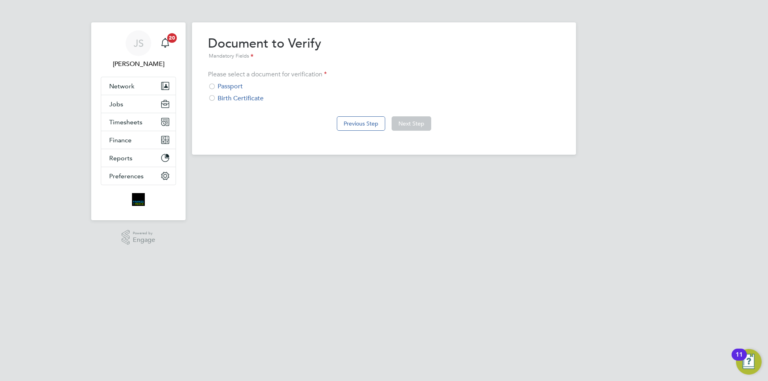
click at [240, 89] on div "Passport" at bounding box center [384, 86] width 352 height 8
click at [408, 120] on button "Next Step" at bounding box center [412, 123] width 40 height 14
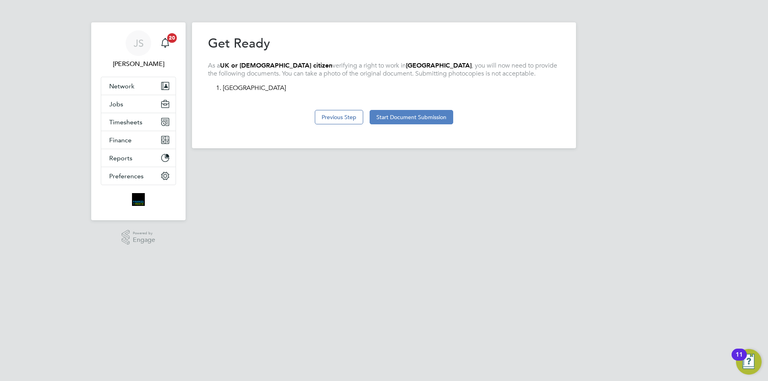
click at [398, 122] on button "Start Document Submission" at bounding box center [412, 117] width 84 height 14
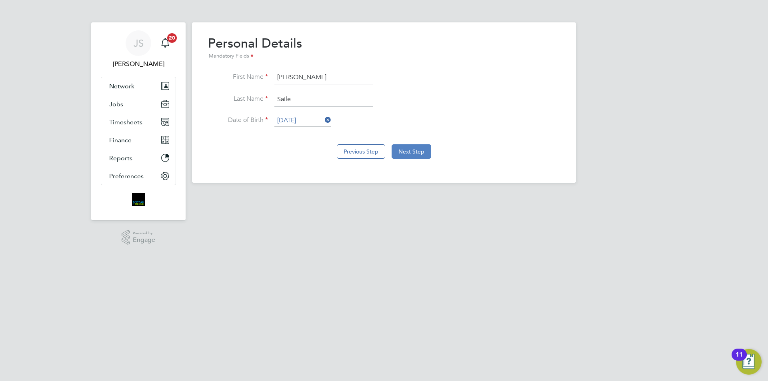
click at [412, 154] on button "Next Step" at bounding box center [412, 151] width 40 height 14
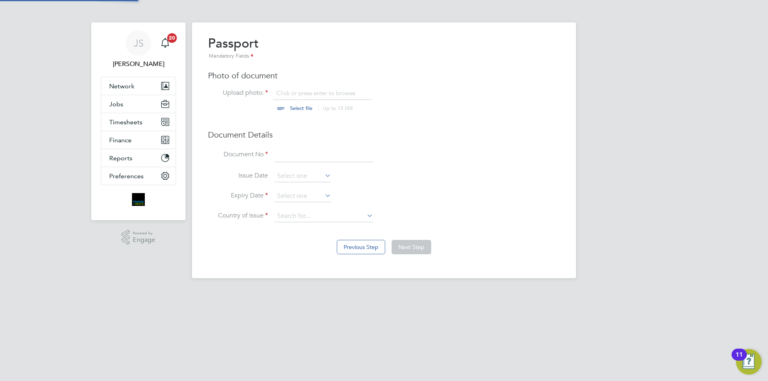
scroll to position [11, 99]
click at [313, 87] on div "Passport Mandatory Fields Photo of document Upload photo: Click or press enter …" at bounding box center [384, 132] width 352 height 195
click at [313, 91] on input "file" at bounding box center [309, 101] width 126 height 24
type input "C:\fakepath\pp stamped.pdf"
click at [313, 160] on input at bounding box center [324, 155] width 99 height 14
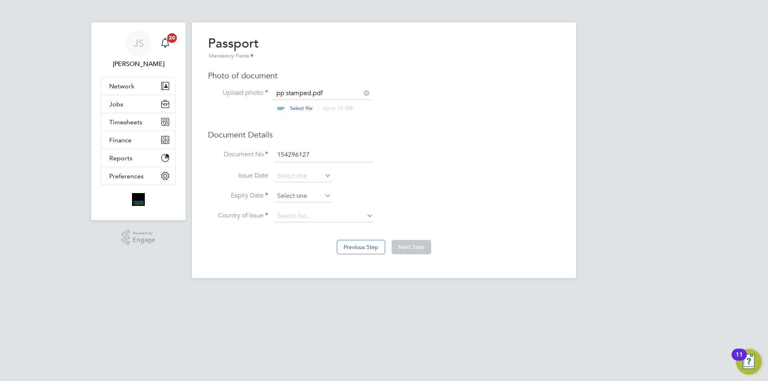
type input "154296127"
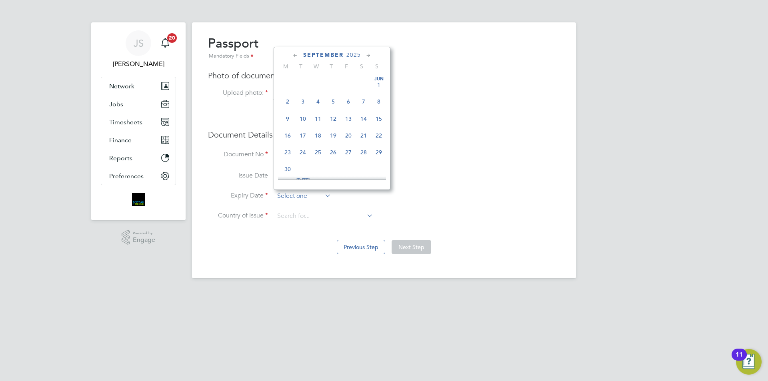
drag, startPoint x: 286, startPoint y: 193, endPoint x: 327, endPoint y: 142, distance: 66.1
click at [287, 192] on input at bounding box center [303, 196] width 57 height 12
click at [350, 54] on span "2025" at bounding box center [354, 55] width 14 height 7
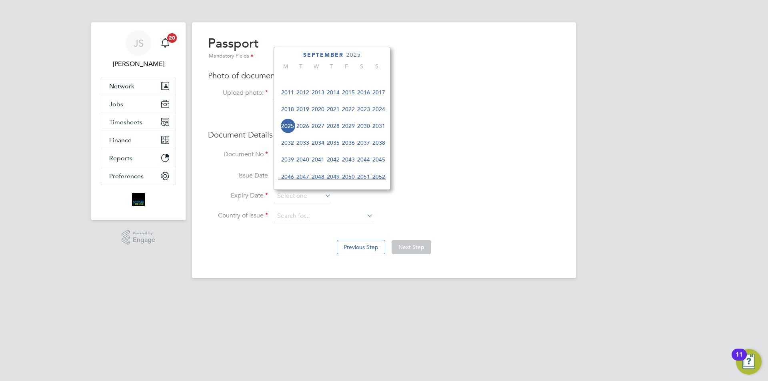
click at [335, 150] on span "2035" at bounding box center [333, 142] width 15 height 15
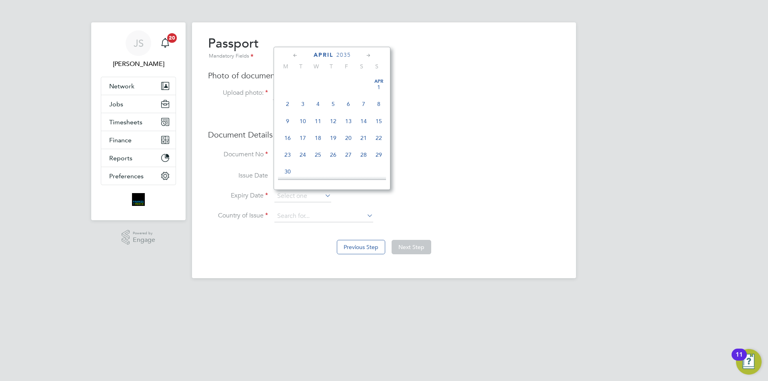
scroll to position [128, 0]
click at [334, 95] on span "19" at bounding box center [333, 91] width 15 height 15
type input "[DATE]"
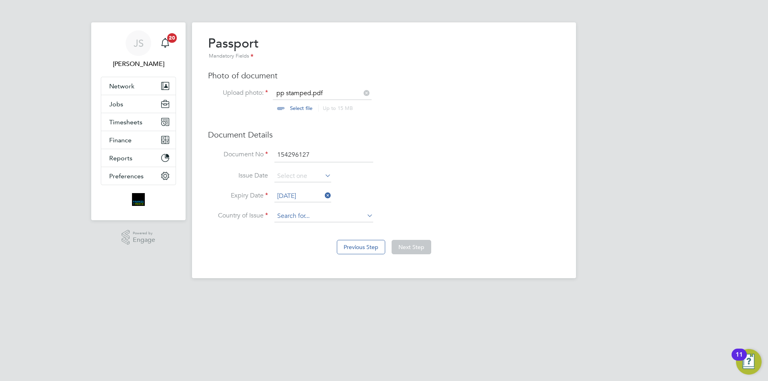
click at [306, 216] on input at bounding box center [324, 216] width 99 height 12
click at [315, 226] on li "United Kin gdom" at bounding box center [324, 227] width 100 height 11
type input "[GEOGRAPHIC_DATA]"
click at [423, 248] on button "Next Step" at bounding box center [412, 247] width 40 height 14
